Goal: Task Accomplishment & Management: Use online tool/utility

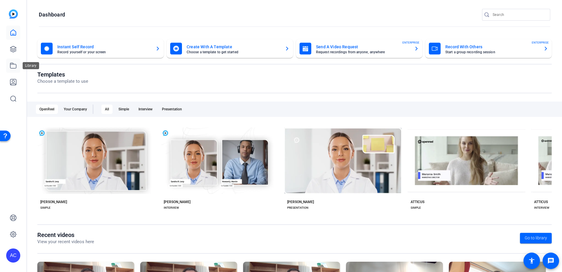
click at [11, 68] on icon at bounding box center [13, 65] width 7 height 7
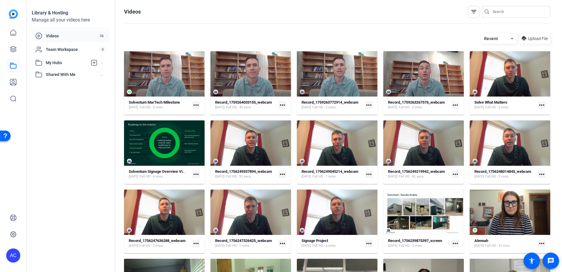
click at [14, 14] on img at bounding box center [13, 13] width 9 height 9
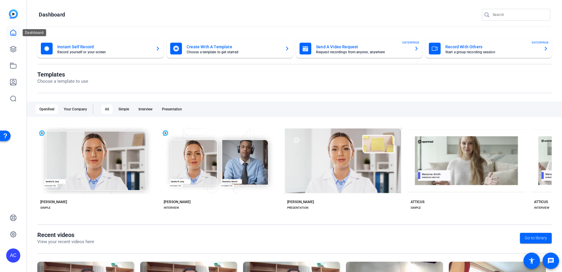
click at [13, 32] on icon at bounding box center [13, 32] width 7 height 7
click at [15, 48] on icon at bounding box center [13, 49] width 6 height 6
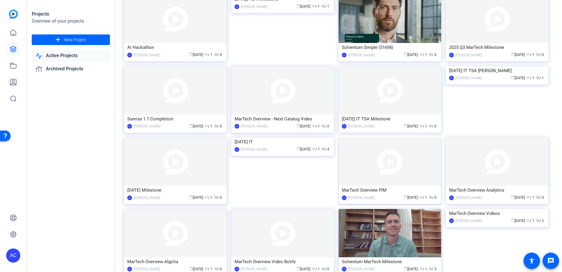
scroll to position [59, 0]
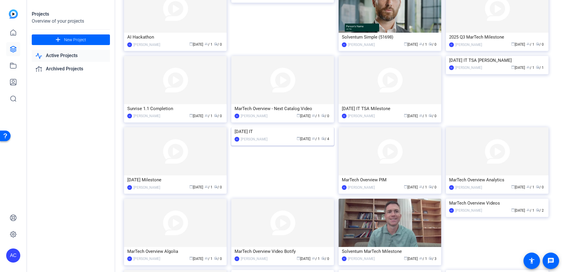
click at [301, 127] on img at bounding box center [282, 127] width 103 height 0
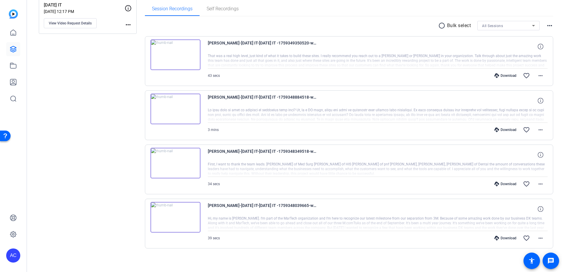
scroll to position [96, 0]
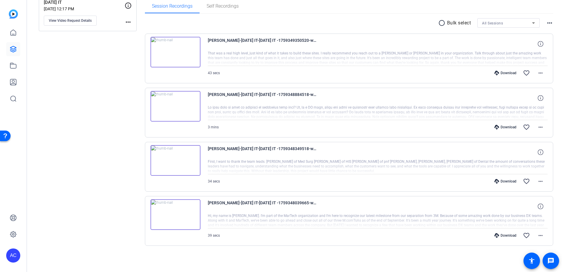
click at [172, 209] on img at bounding box center [176, 214] width 50 height 31
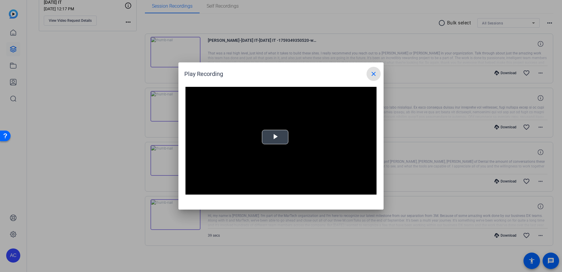
click at [259, 138] on video "Video Player" at bounding box center [281, 141] width 191 height 108
click at [375, 73] on mat-icon "close" at bounding box center [373, 73] width 7 height 7
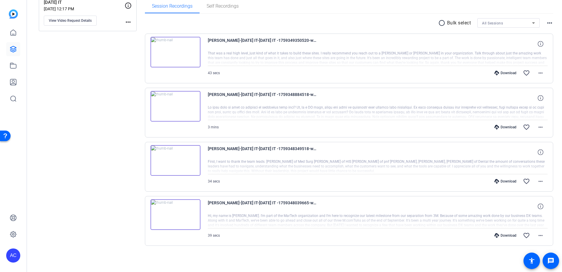
click at [190, 159] on img at bounding box center [176, 160] width 50 height 31
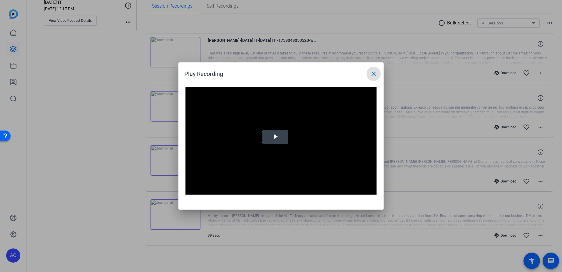
click at [275, 137] on span "Video Player" at bounding box center [275, 137] width 0 height 0
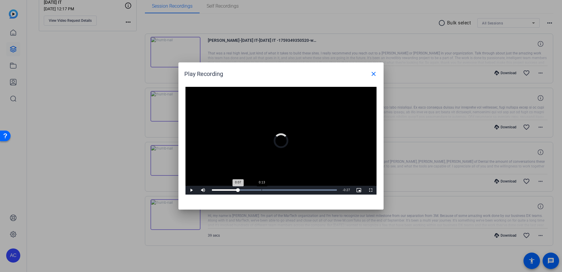
click at [262, 190] on div "0:13" at bounding box center [262, 189] width 0 height 1
click at [316, 190] on div "Progress Bar" at bounding box center [274, 189] width 125 height 1
click at [330, 190] on div "Loaded : 100.00% 0:31 0:29" at bounding box center [274, 189] width 125 height 1
click at [377, 82] on div "Video Player is loading. Play Video Pause Mute Current Time 0:32 / Duration 0:3…" at bounding box center [280, 145] width 205 height 128
click at [377, 75] on mat-icon "close" at bounding box center [373, 73] width 7 height 7
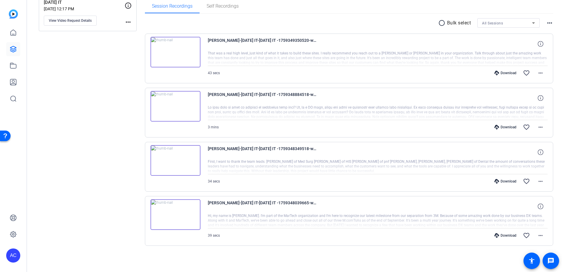
click at [269, 113] on div at bounding box center [378, 112] width 340 height 15
click at [189, 124] on div "[PERSON_NAME]-[DATE] IT-[DATE] IT -1759348884518-webcam 3 mins Download favorit…" at bounding box center [349, 113] width 409 height 50
click at [186, 106] on img at bounding box center [176, 106] width 50 height 31
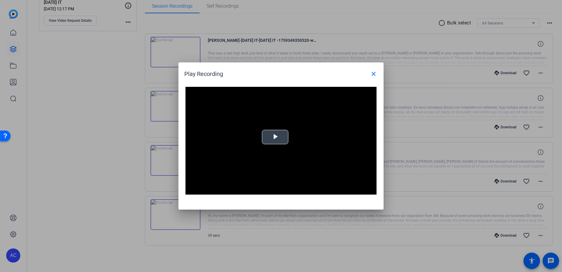
click at [271, 126] on video "Video Player" at bounding box center [281, 141] width 191 height 108
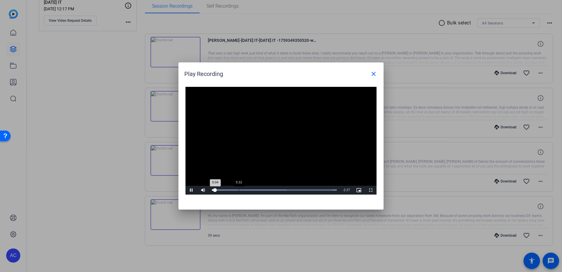
click at [242, 190] on div "Loaded : 100.00% 0:32 0:04" at bounding box center [274, 189] width 125 height 1
click at [287, 190] on div "Loaded : 100.00% 1:30 0:37" at bounding box center [274, 189] width 125 height 1
click at [312, 189] on div "Loaded : 100.00% 2:01 1:31" at bounding box center [274, 190] width 131 height 9
click at [327, 190] on div "Loaded : 100.00% 2:16 2:02" at bounding box center [274, 189] width 125 height 1
click at [373, 76] on mat-icon "close" at bounding box center [373, 73] width 7 height 7
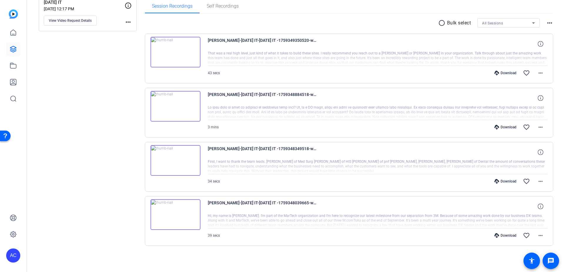
click at [292, 58] on div at bounding box center [378, 58] width 340 height 15
click at [169, 53] on img at bounding box center [176, 52] width 50 height 31
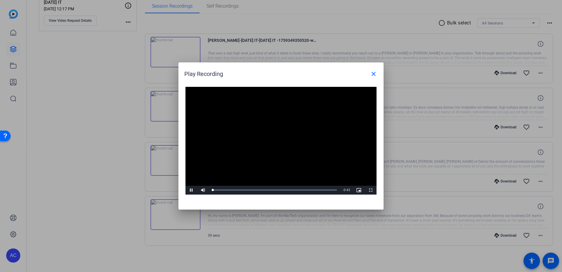
click at [277, 137] on video "Video Player" at bounding box center [281, 141] width 191 height 108
click at [191, 190] on span "Video Player" at bounding box center [192, 190] width 12 height 0
click at [284, 189] on div "0:24" at bounding box center [284, 189] width 0 height 1
click at [318, 189] on div "Loaded : 100.00% 0:36 0:27" at bounding box center [274, 190] width 131 height 9
click at [371, 70] on mat-icon "close" at bounding box center [373, 73] width 7 height 7
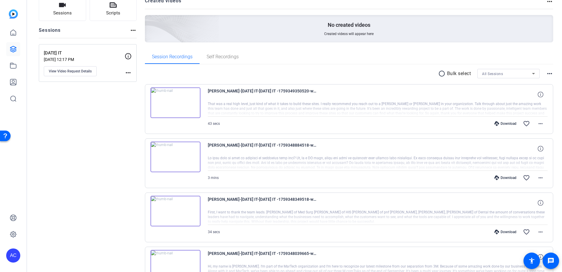
scroll to position [0, 0]
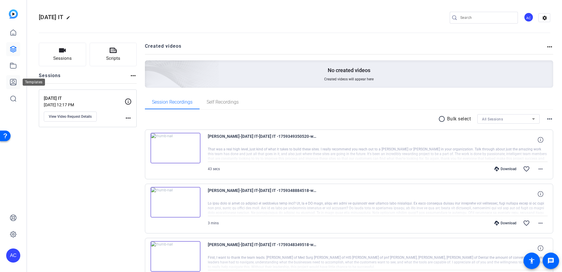
click at [13, 82] on icon at bounding box center [13, 82] width 7 height 7
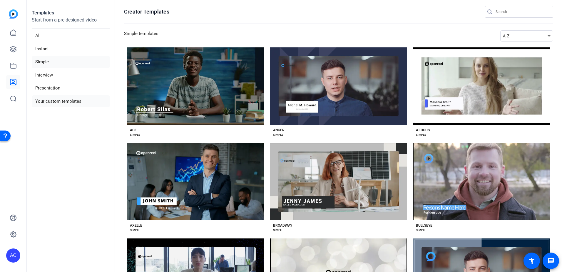
click at [56, 99] on li "Your custom templates" at bounding box center [71, 101] width 78 height 12
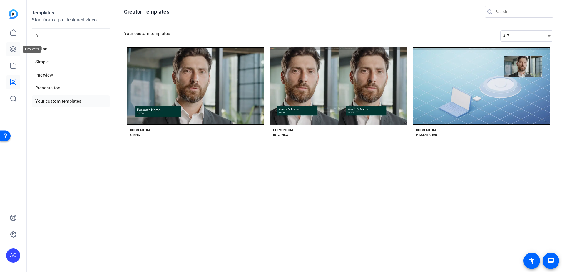
click at [13, 49] on icon at bounding box center [13, 49] width 7 height 7
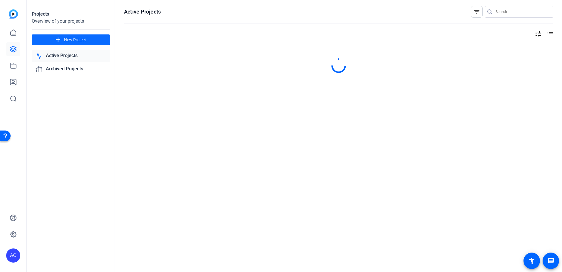
click at [83, 42] on span "New Project" at bounding box center [75, 40] width 22 height 6
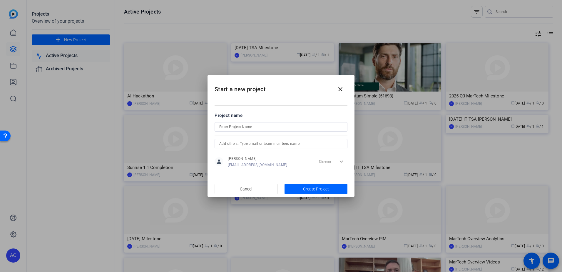
click at [245, 123] on div at bounding box center [281, 126] width 124 height 9
click at [244, 128] on input "IT TSA Exit" at bounding box center [281, 126] width 124 height 7
type input "IT TSA Exit Q3 2025"
click at [306, 189] on span "Create Project" at bounding box center [316, 189] width 26 height 6
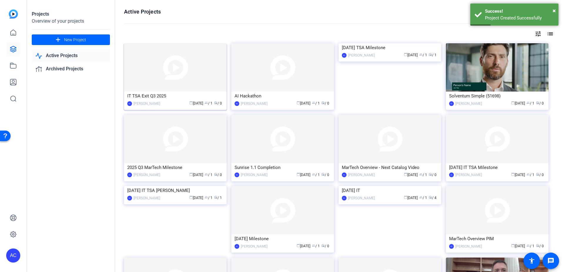
click at [204, 69] on img at bounding box center [175, 67] width 103 height 48
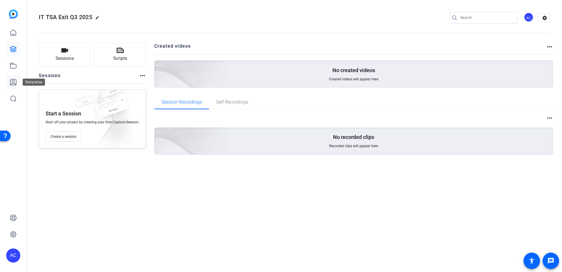
click at [9, 81] on link at bounding box center [13, 82] width 14 height 14
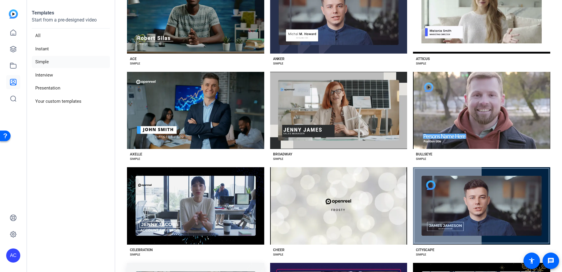
scroll to position [235, 0]
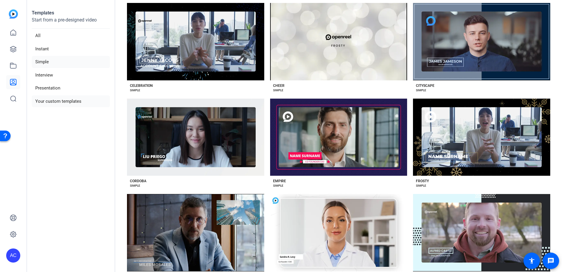
click at [46, 100] on li "Your custom templates" at bounding box center [71, 101] width 78 height 12
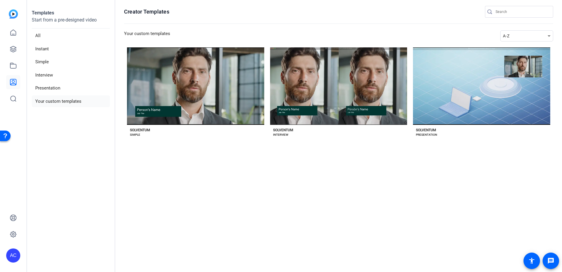
scroll to position [0, 0]
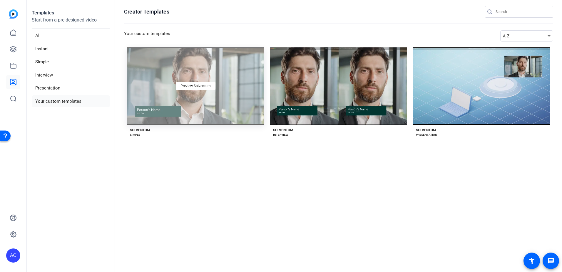
click at [202, 96] on div "Preview Solventum" at bounding box center [195, 85] width 137 height 77
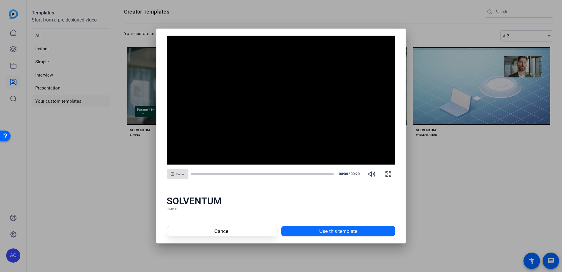
click at [332, 229] on span "Use this template" at bounding box center [338, 230] width 38 height 7
